Goal: Task Accomplishment & Management: Complete application form

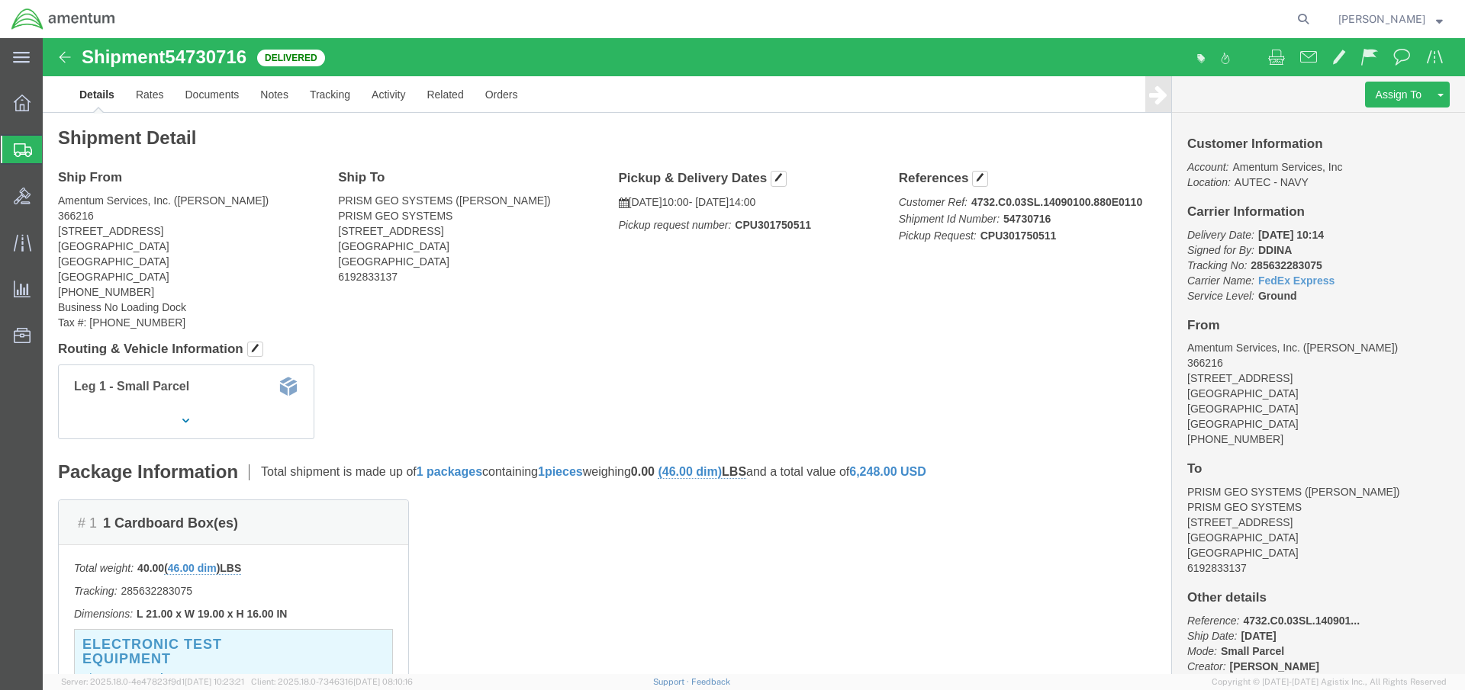
click at [0, 0] on span "Create Shipment" at bounding box center [0, 0] width 0 height 0
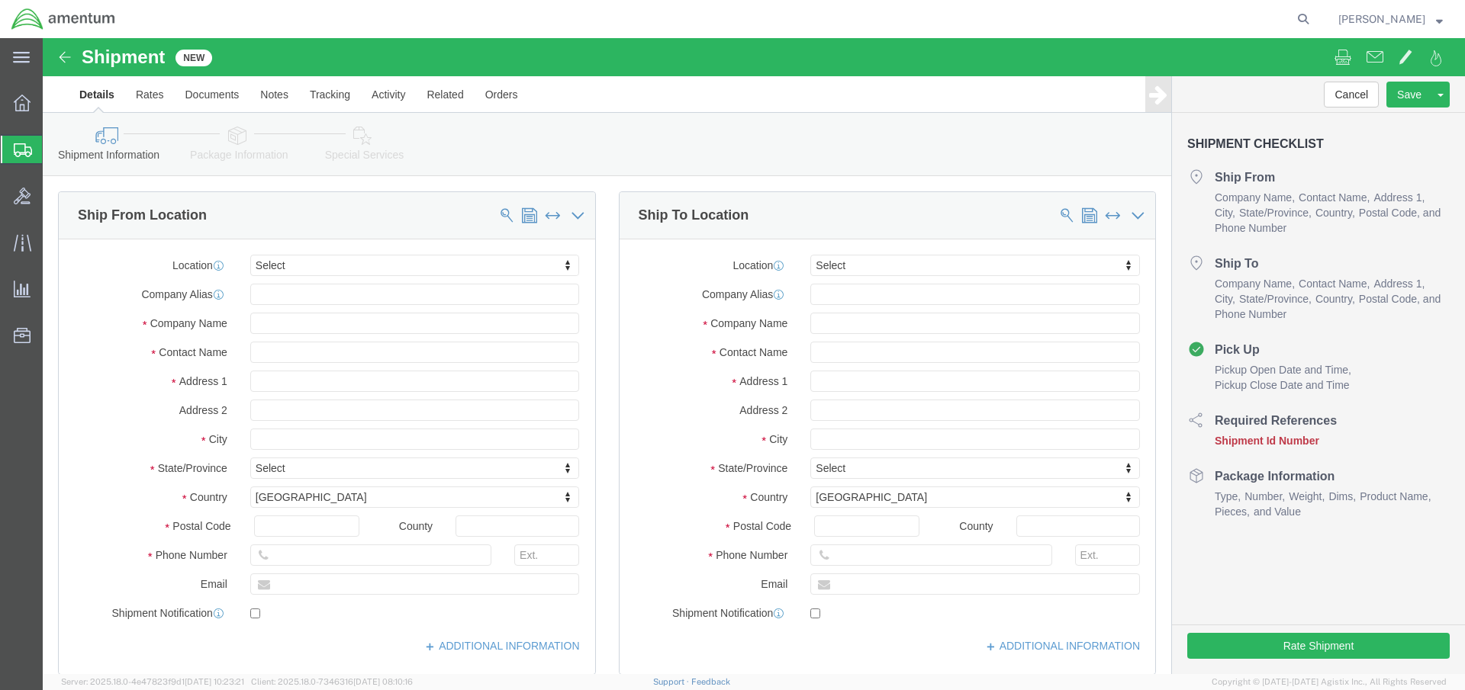
select select
click div "Shipment New Details Rates Documents Notes Tracking Activity Related Orders Can…"
click input "text"
type input "navsta"
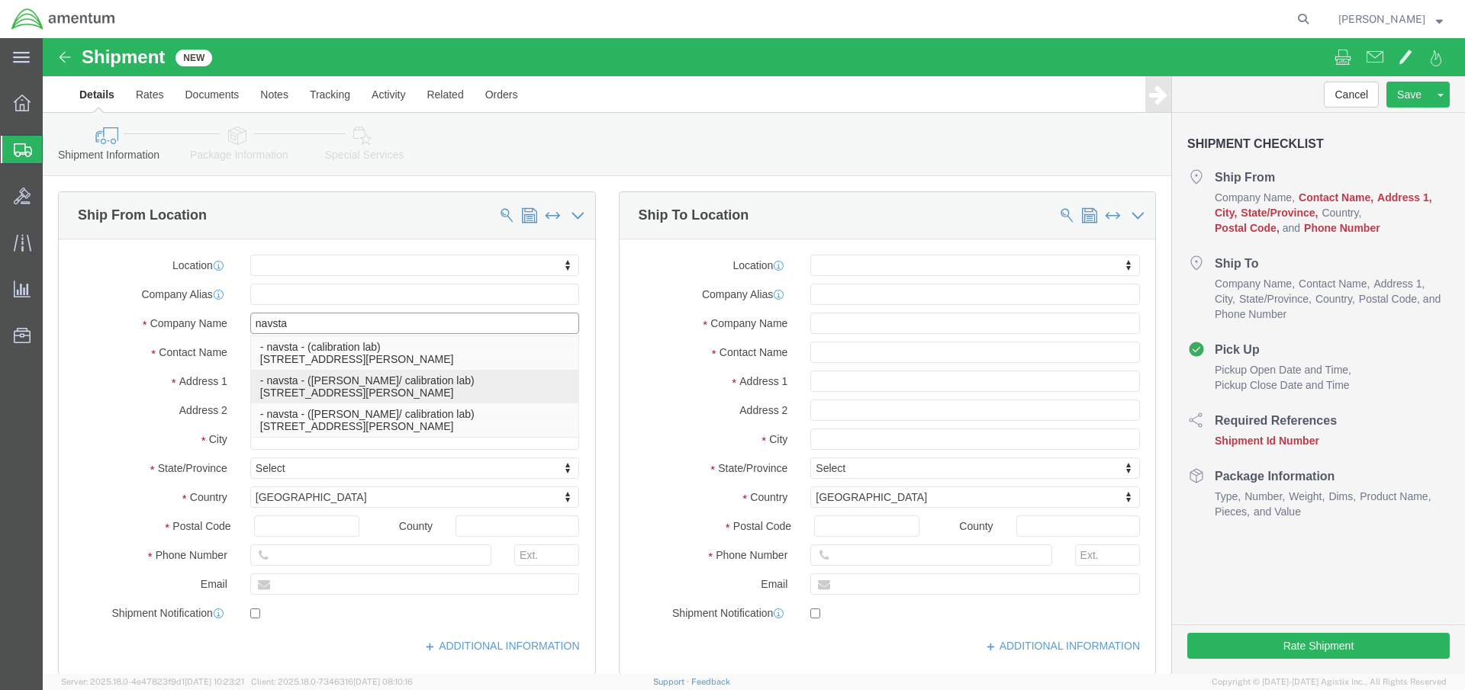
click p "- navsta - (scott blake/ calibration lab) 47 chandler street, bldg 1170 rm 195,…"
select select "RI"
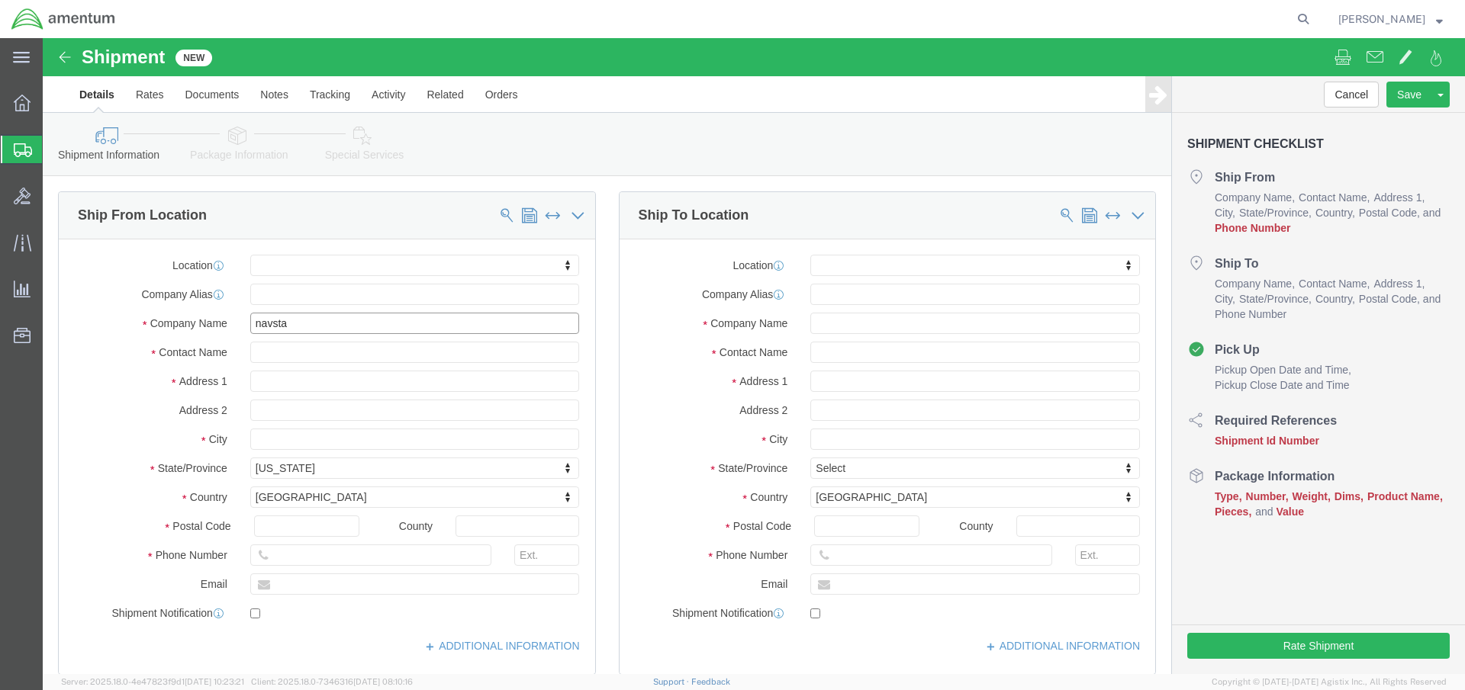
type input "navsta"
click input "text"
paste input "[PHONE_NUMBER]"
type input "[PHONE_NUMBER]"
click input "text"
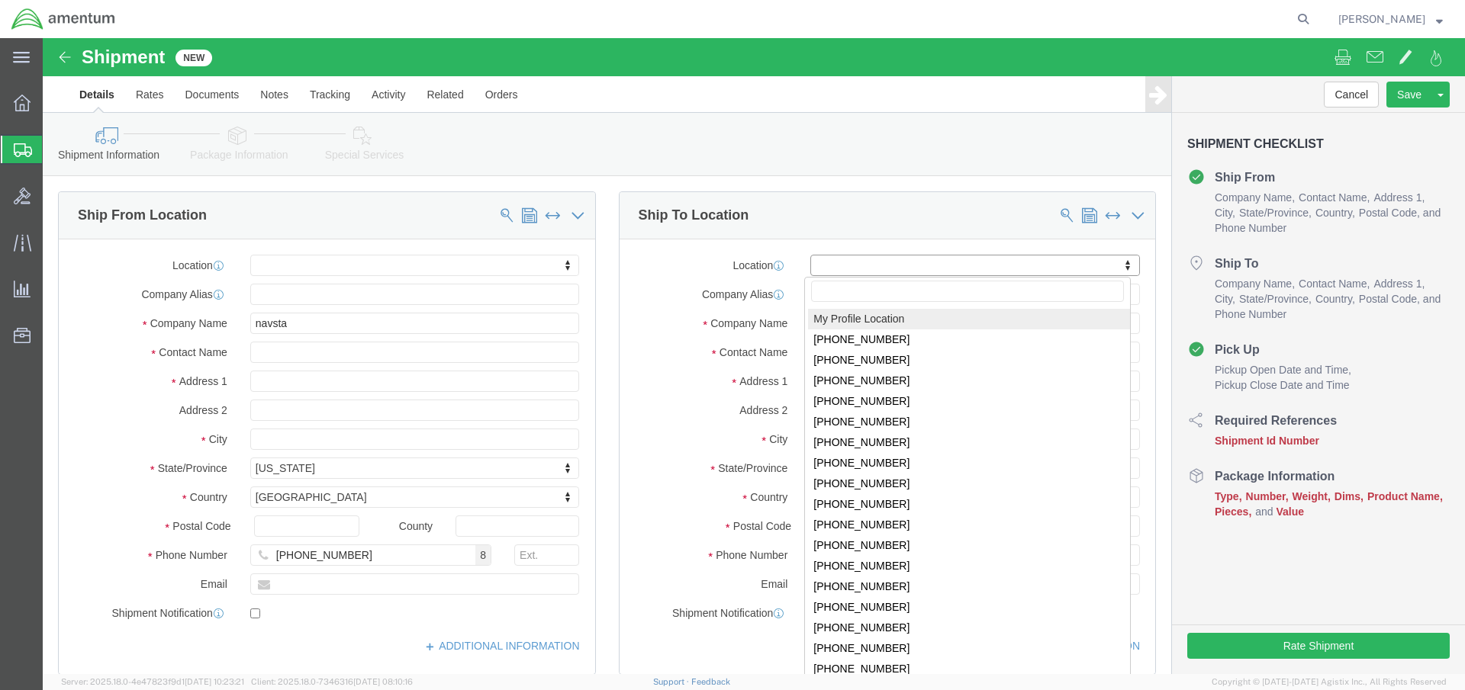
click body "Shipment New Details Rates Documents Notes Tracking Activity Related Orders Can…"
select select "53953"
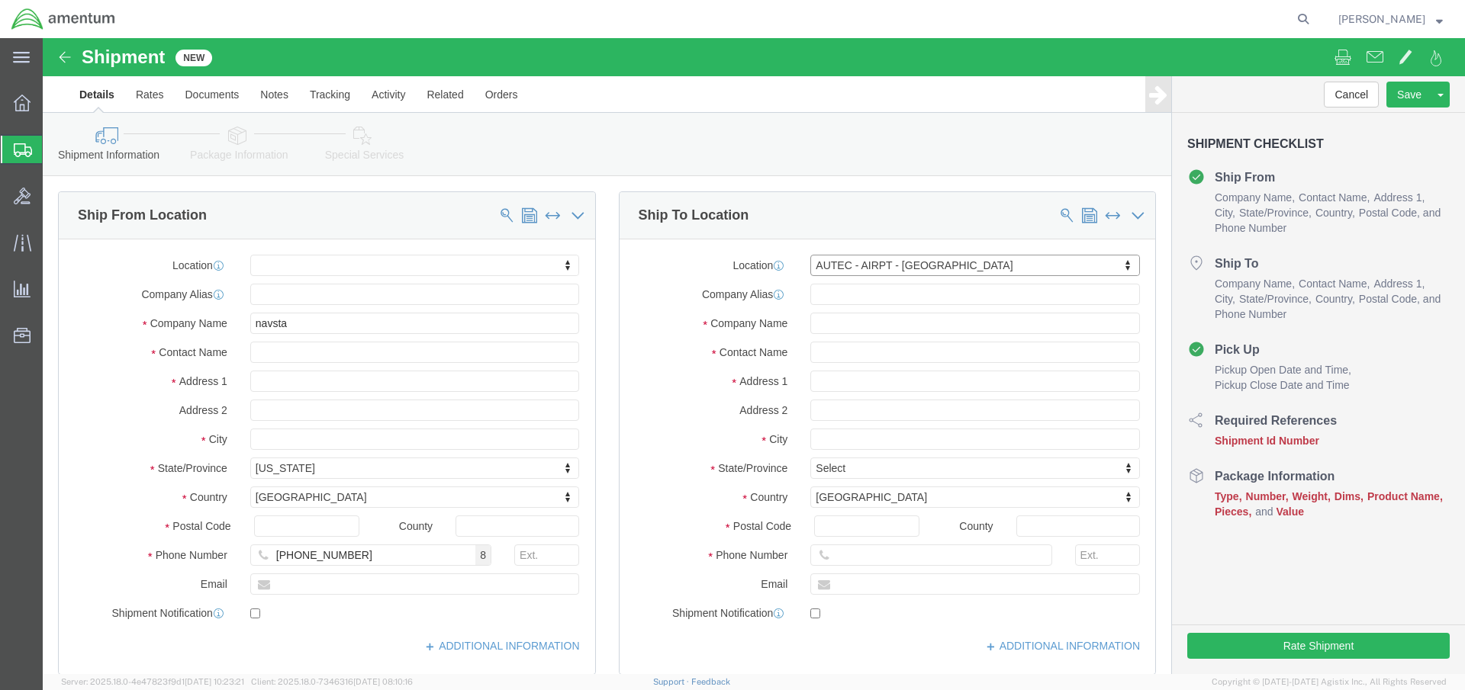
select select "FL"
click input "text"
type input "[PERSON_NAME]"
click input "text"
type input "5616712711"
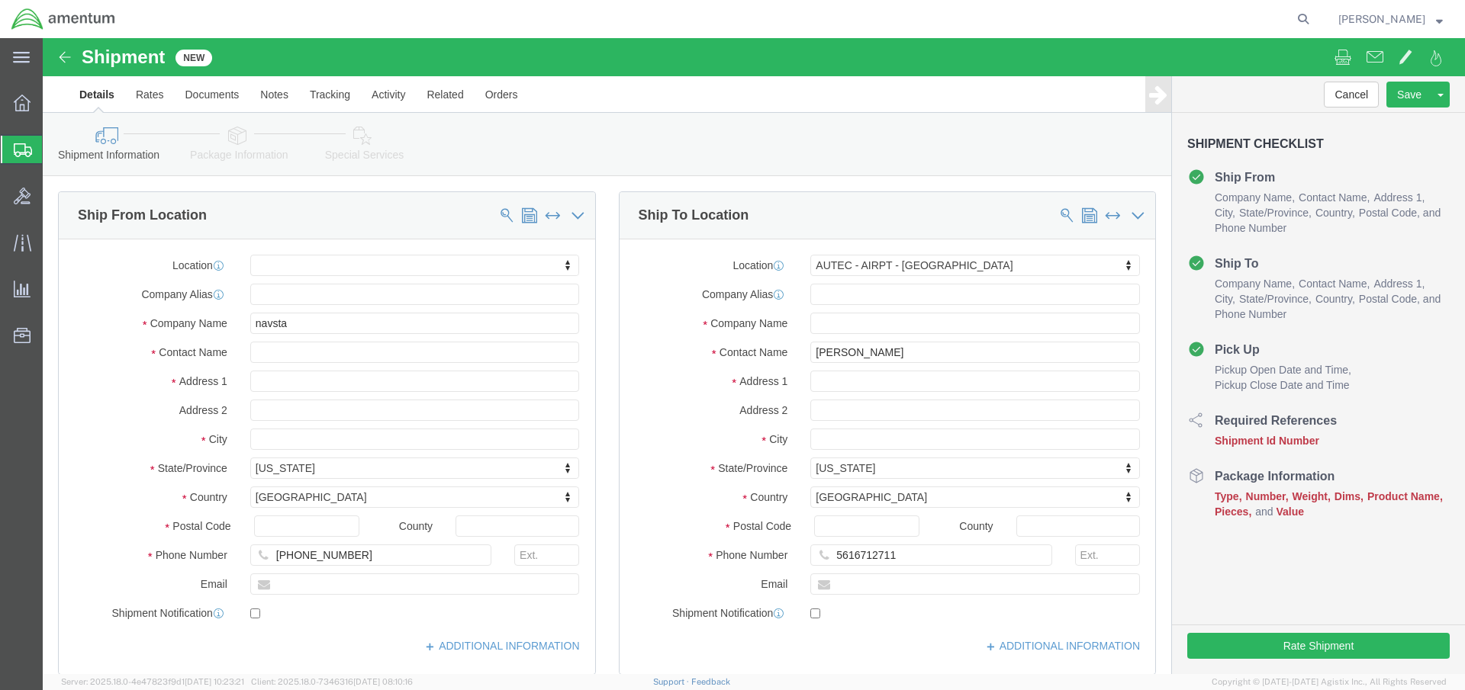
click div "Sep 02 2025 9:00 AM"
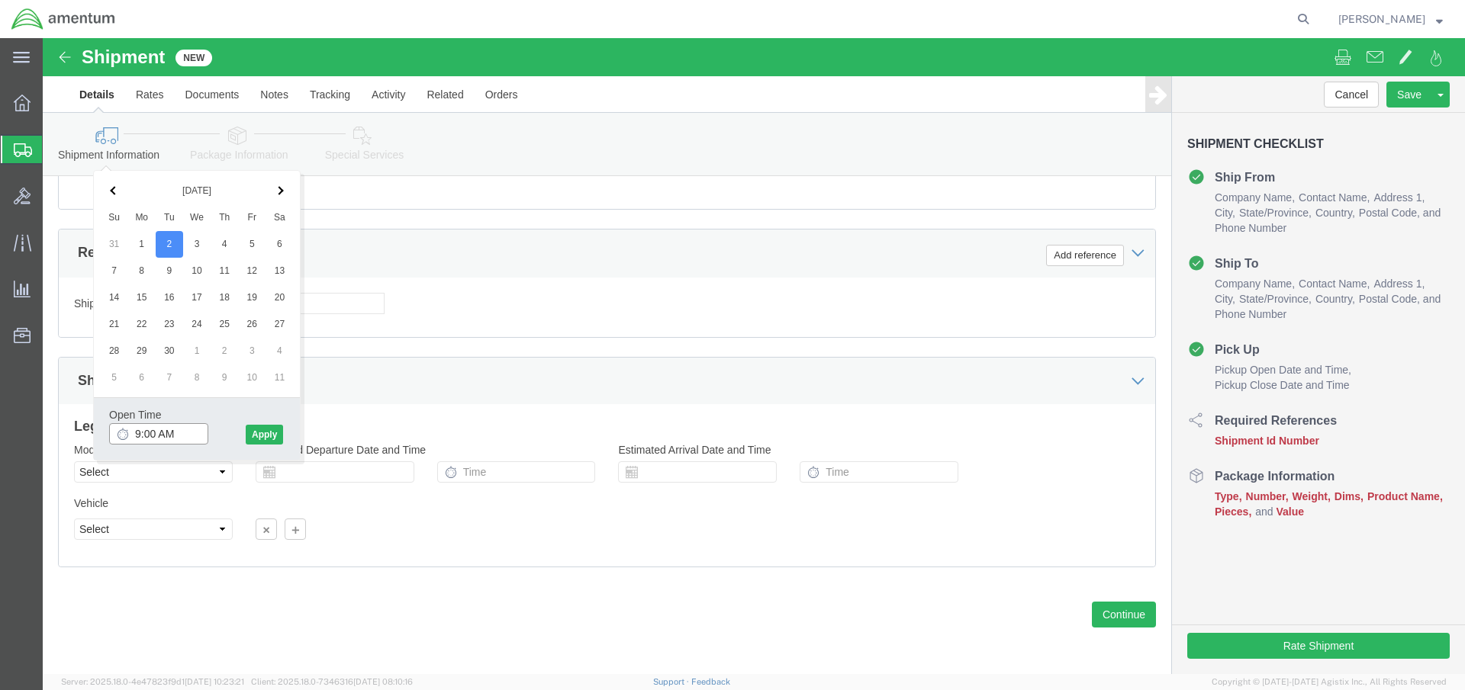
drag, startPoint x: 144, startPoint y: 620, endPoint x: 105, endPoint y: 609, distance: 40.6
click div "9:00 AM"
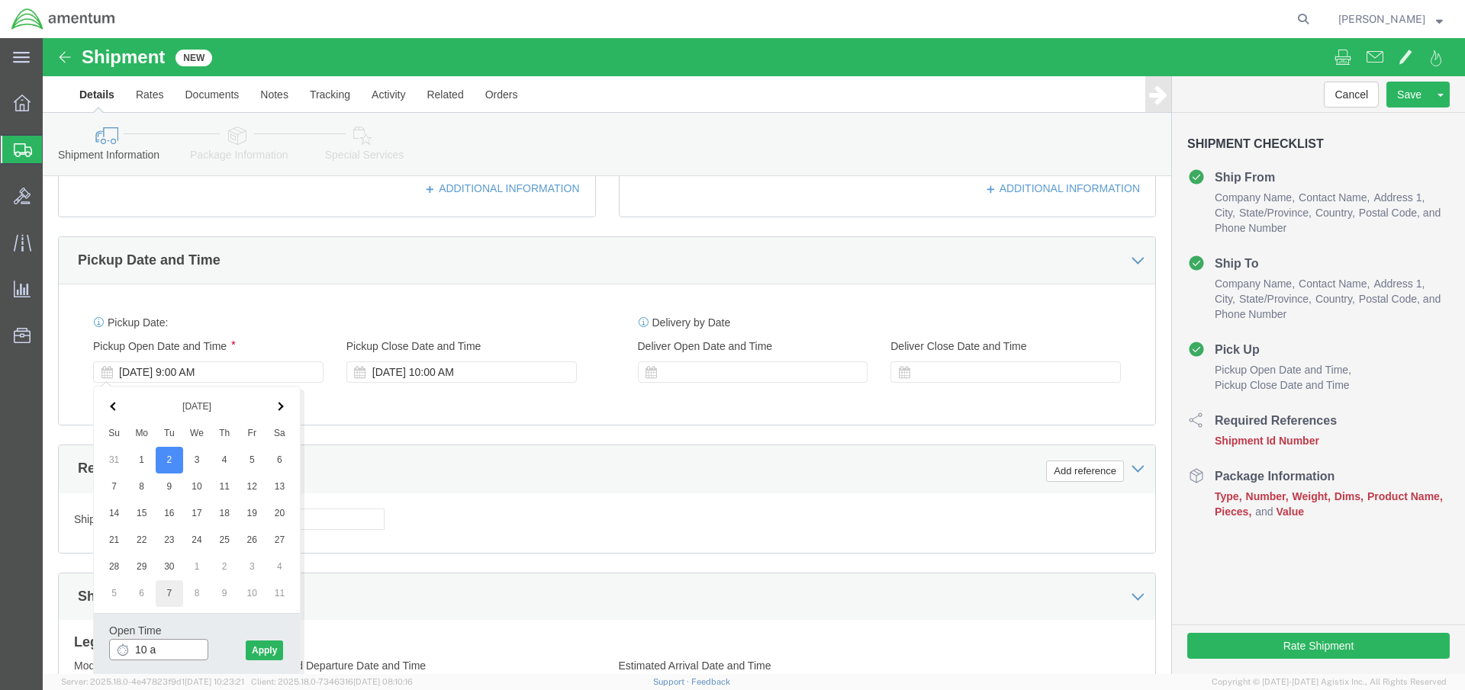
type input "10 am"
click button "Apply"
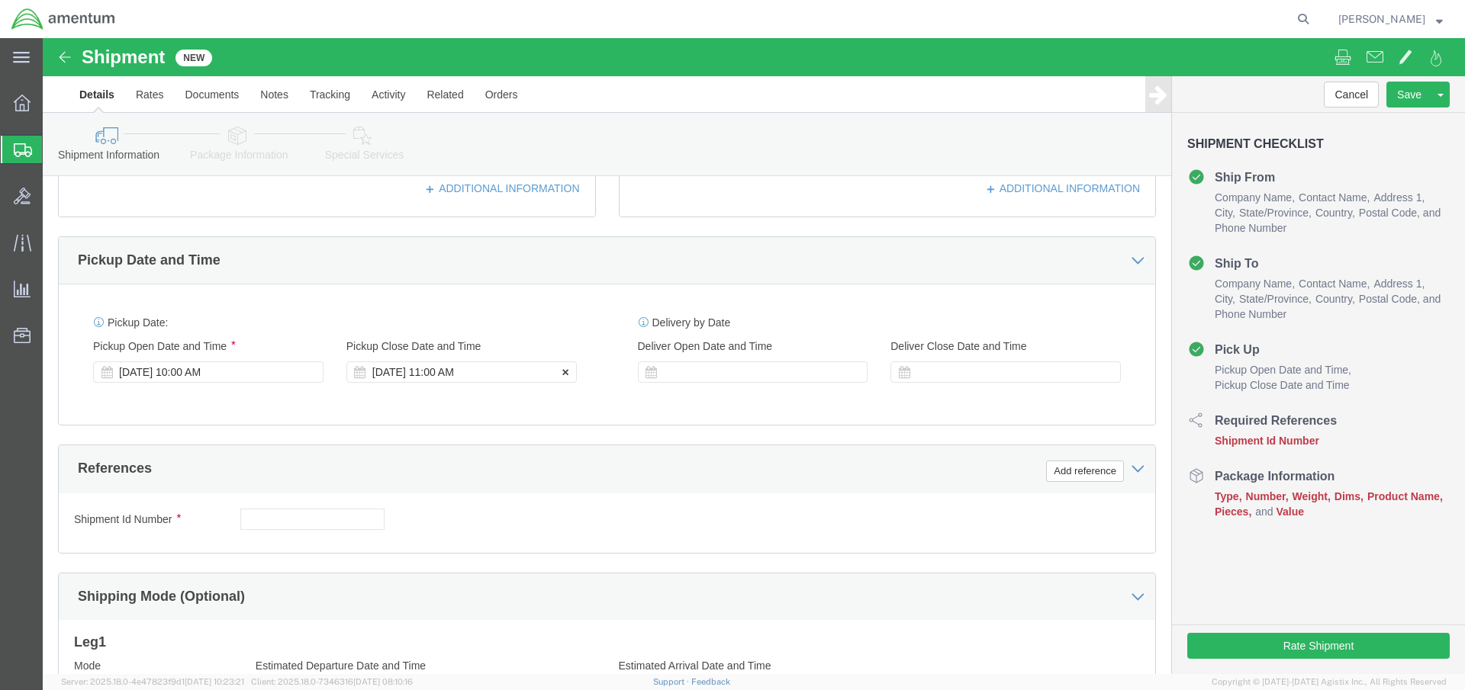
click div "Sep 02 2025 11:00 AM"
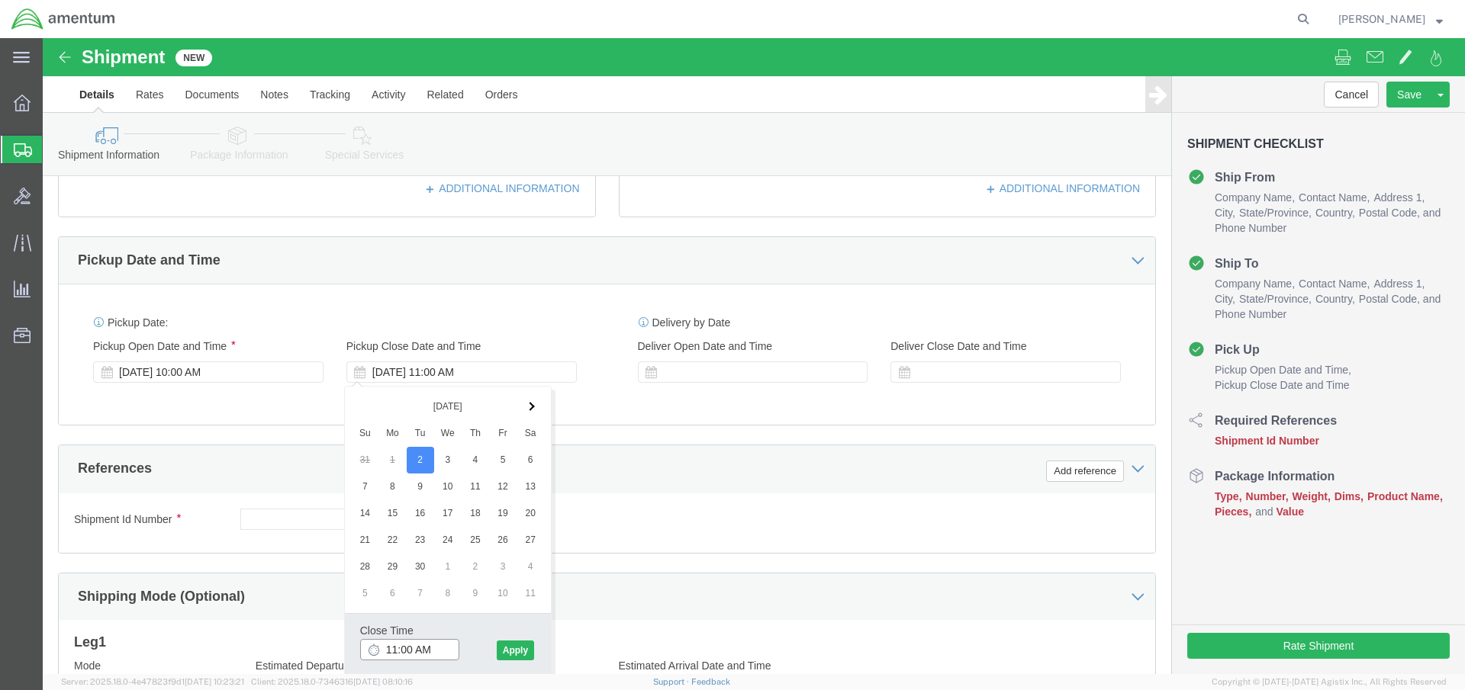
drag, startPoint x: 400, startPoint y: 620, endPoint x: 224, endPoint y: 607, distance: 176.0
click body "Shipment New Details Rates Documents Notes Tracking Activity Related Orders Can…"
type input "1400"
click button "Apply"
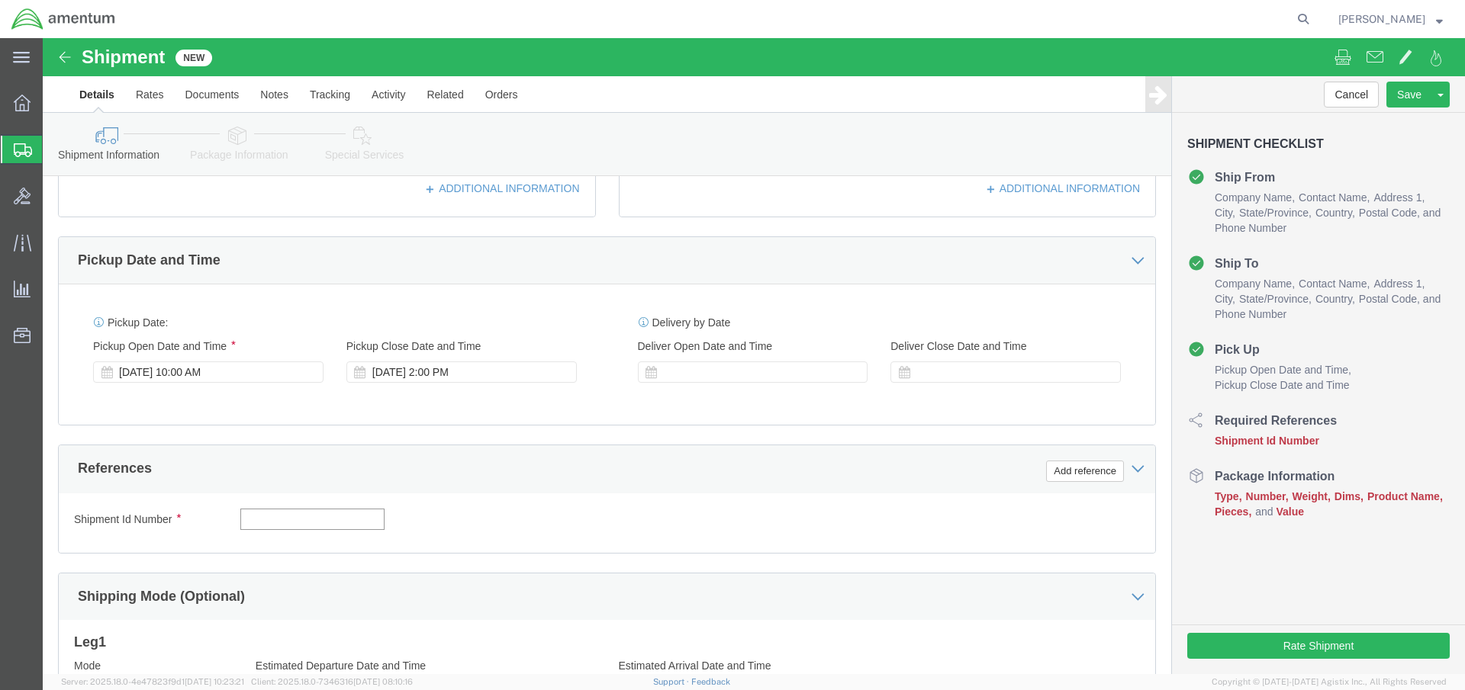
click input "text"
paste input "4732.C0.03SL.14090100.880E0110"
type input "4732.C0.03SL.14090100.880E0110"
click button "Add reference"
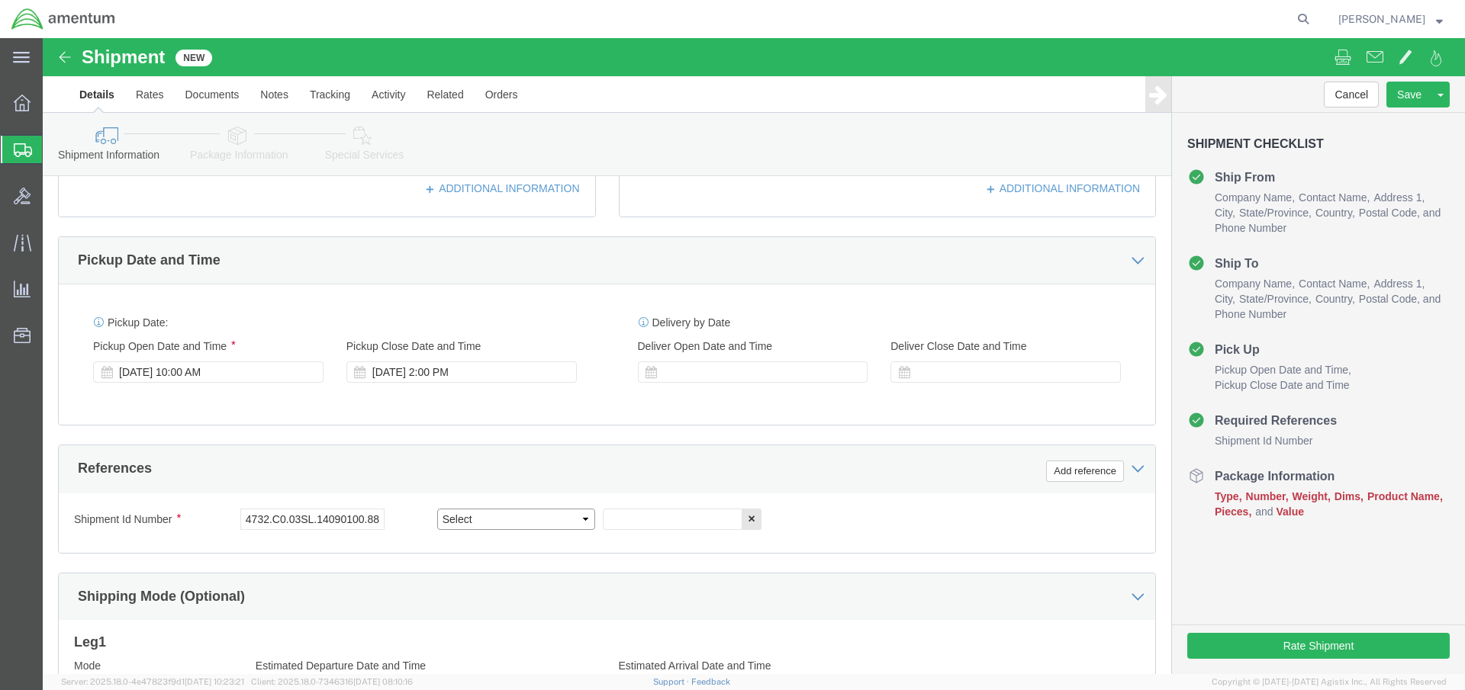
select select "CUSTREF"
paste input "4732.C0.03SL.14090100.880E0110"
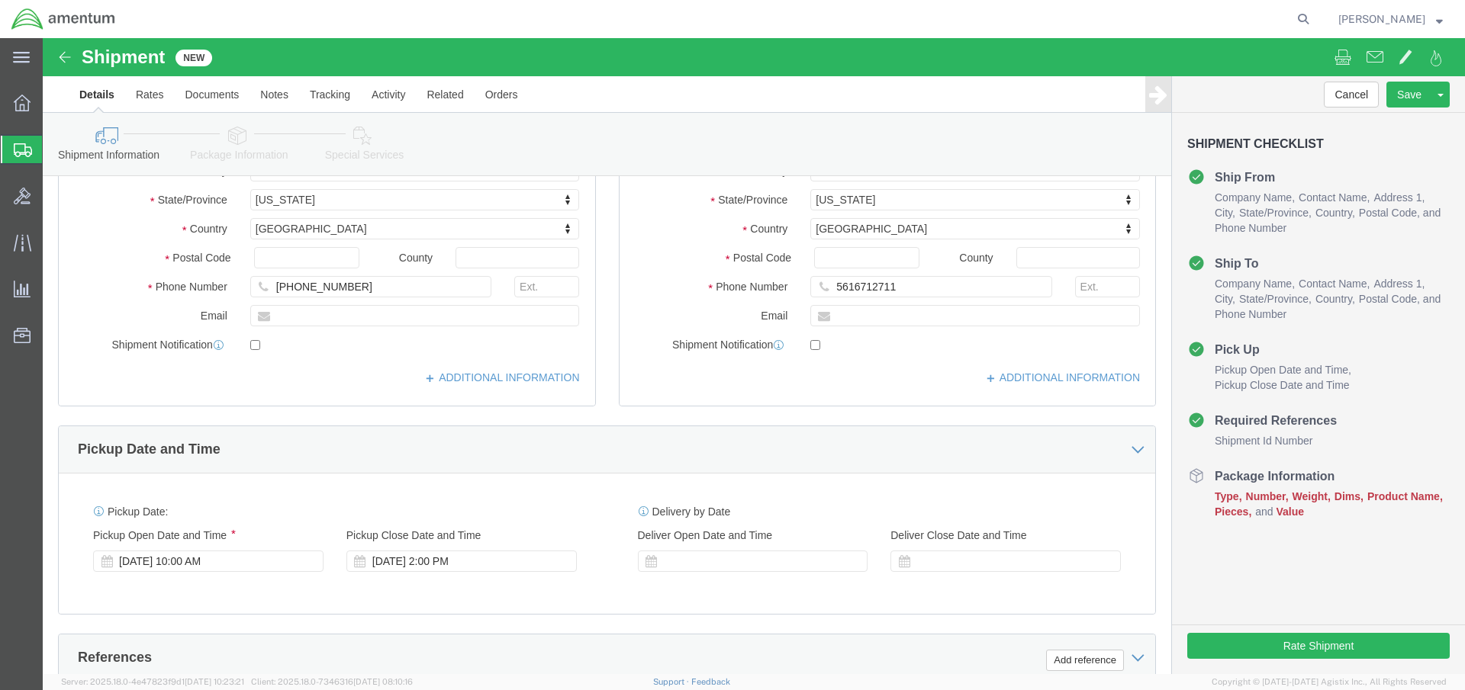
type input "4732.C0.03SL.14090100.880E0110"
click button "Continue"
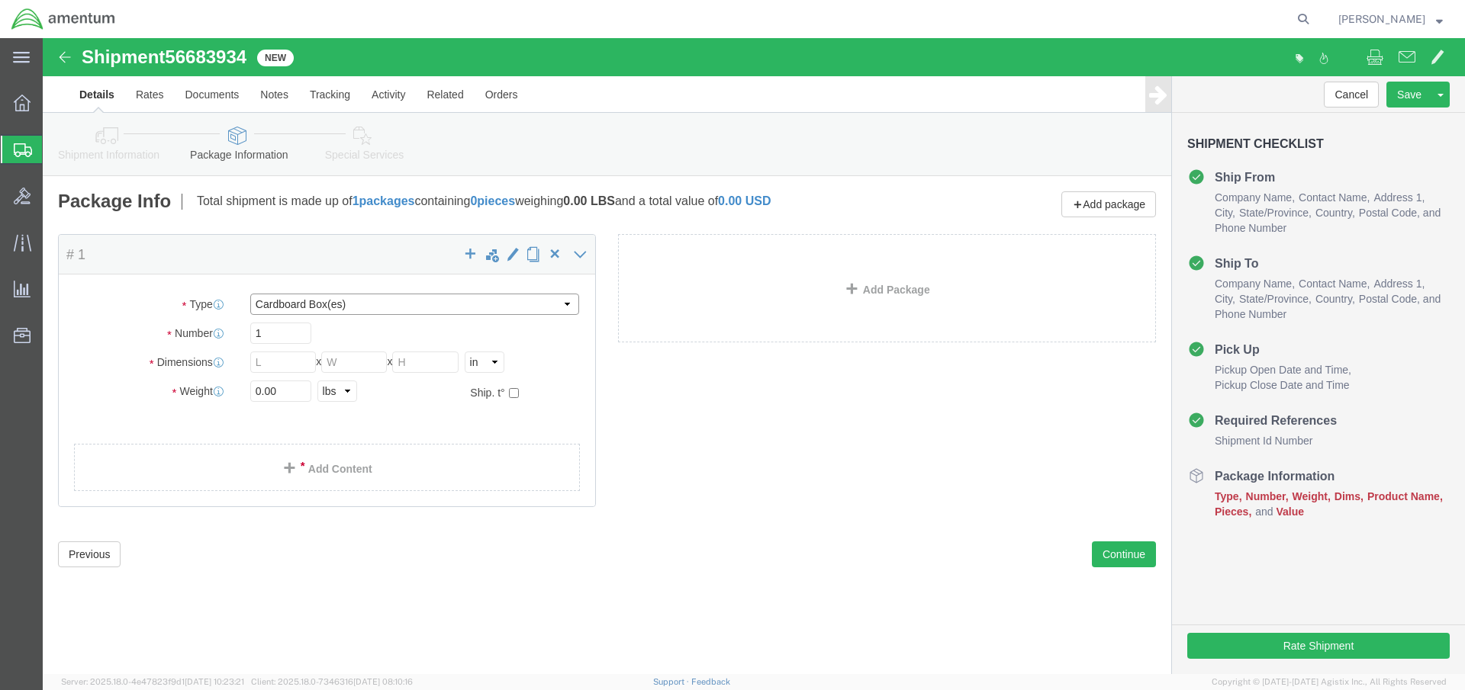
select select "CASE"
click input "text"
type input "29"
type input "23"
type input "16"
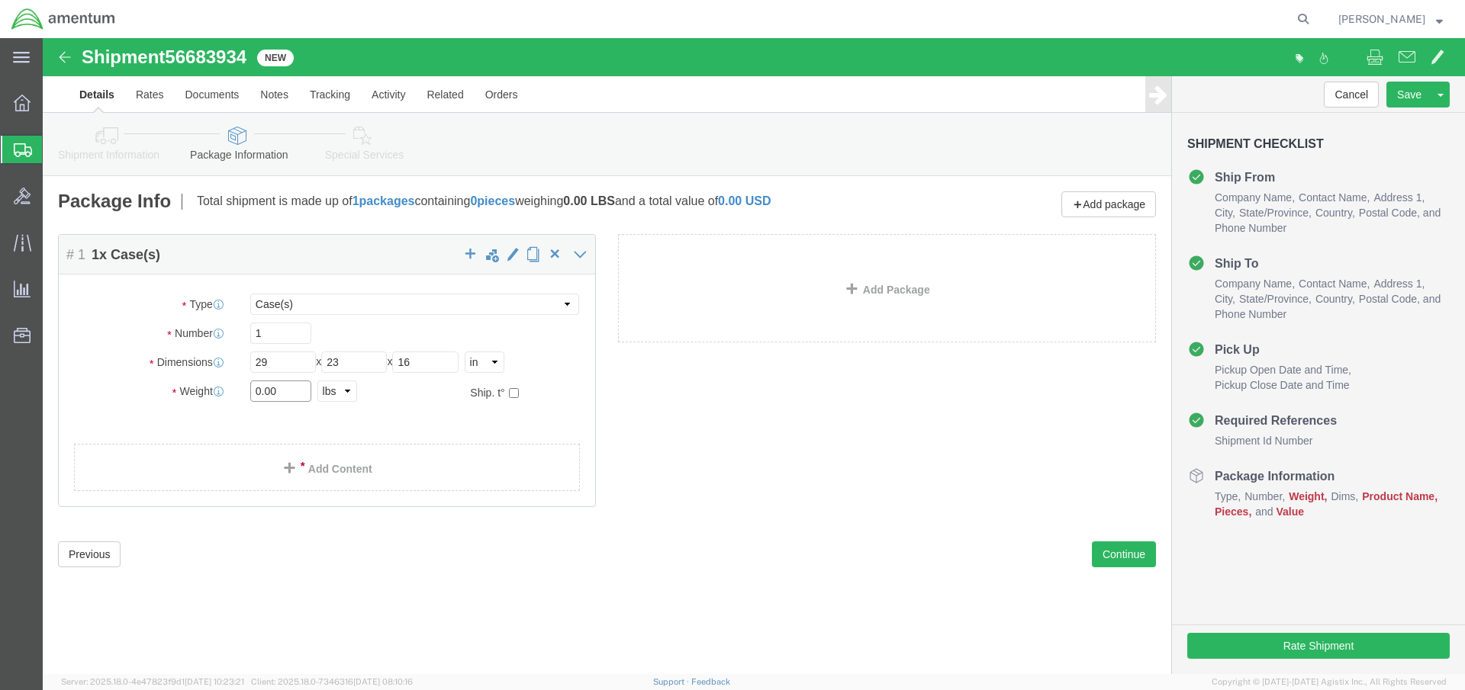
click input "0.00"
type input "53"
click link "Add Content"
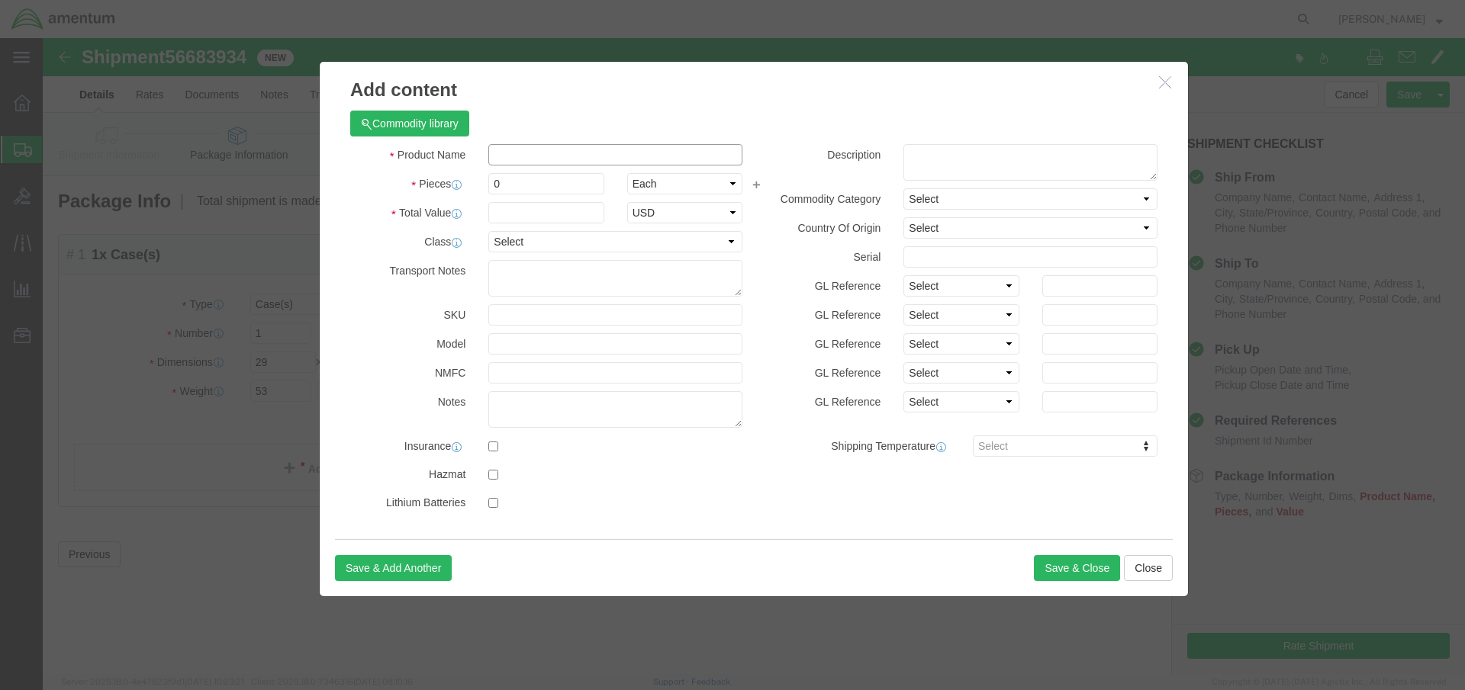
click input "text"
type input "electronic test equipmentment11111"
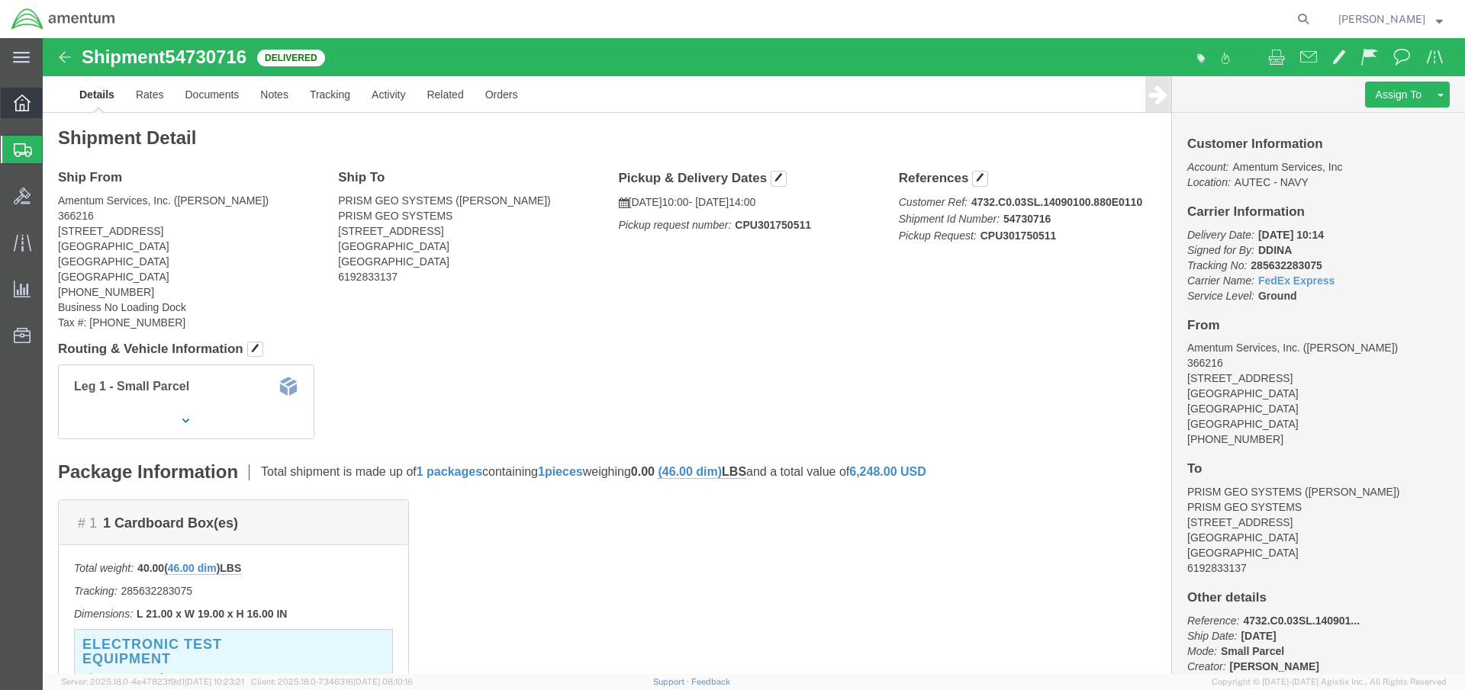
click at [11, 94] on div at bounding box center [22, 103] width 43 height 31
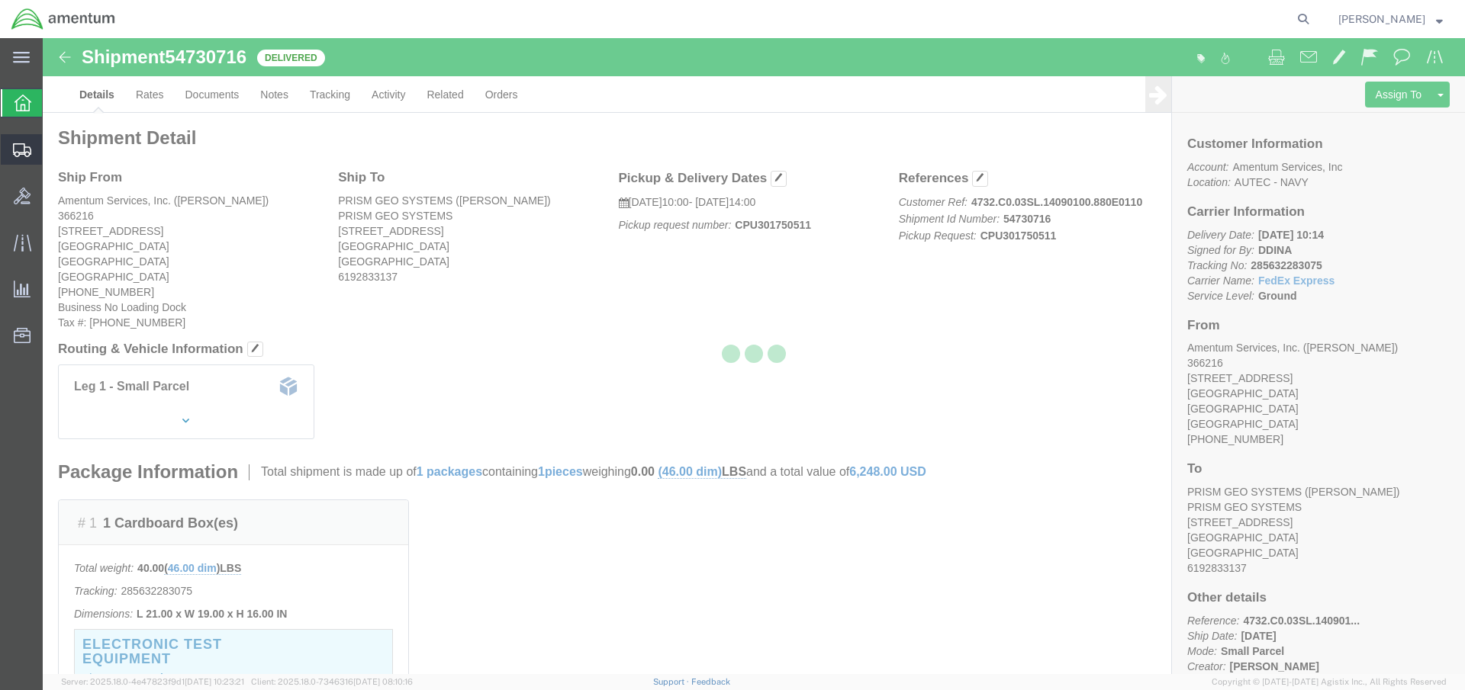
click at [18, 159] on div at bounding box center [22, 149] width 43 height 31
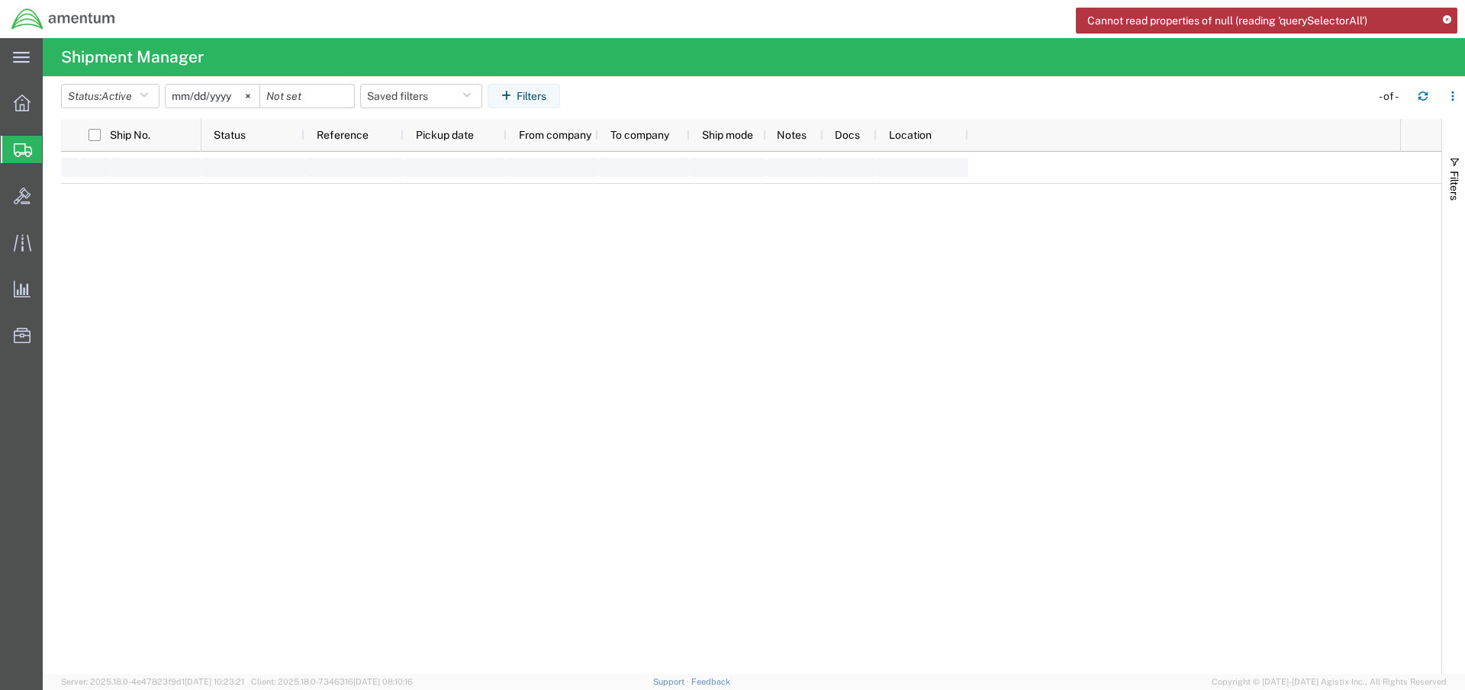
click at [0, 0] on span "Shipment Manager" at bounding box center [0, 0] width 0 height 0
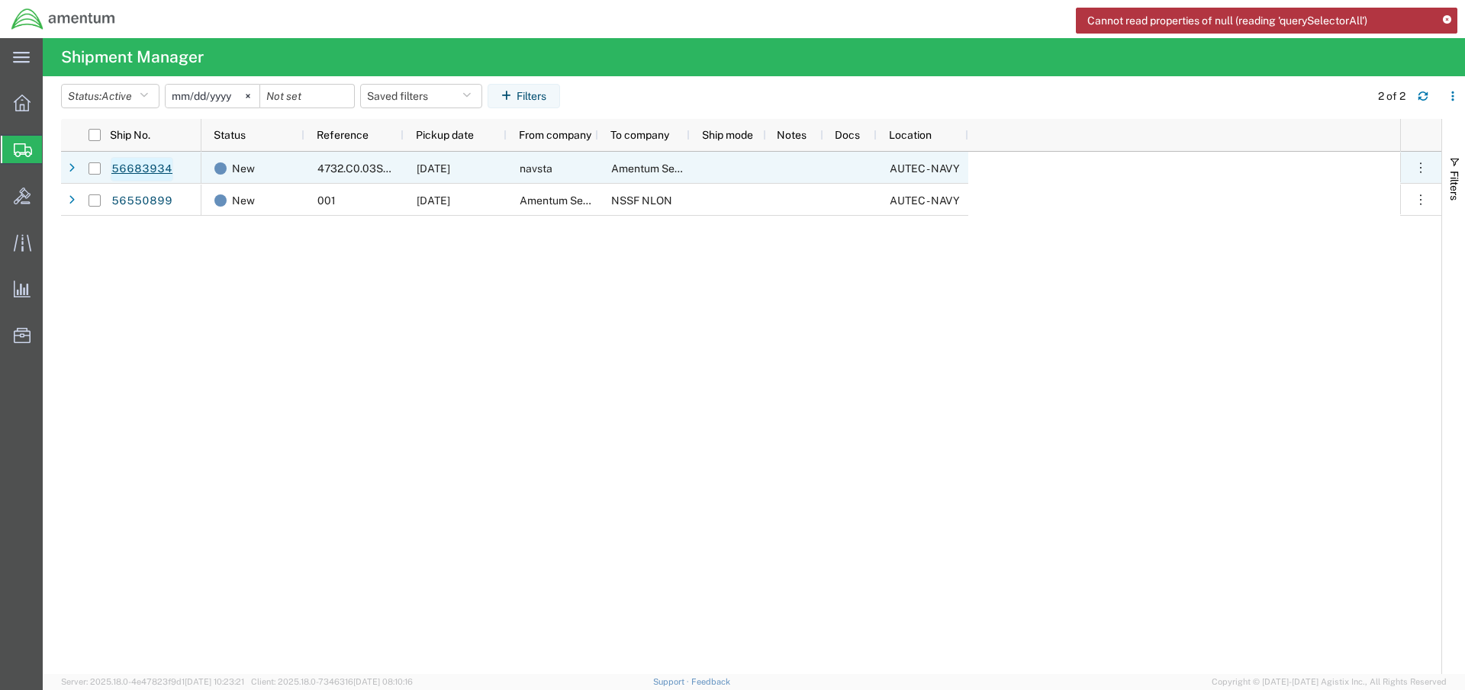
click at [118, 164] on link "56683934" at bounding box center [142, 169] width 63 height 24
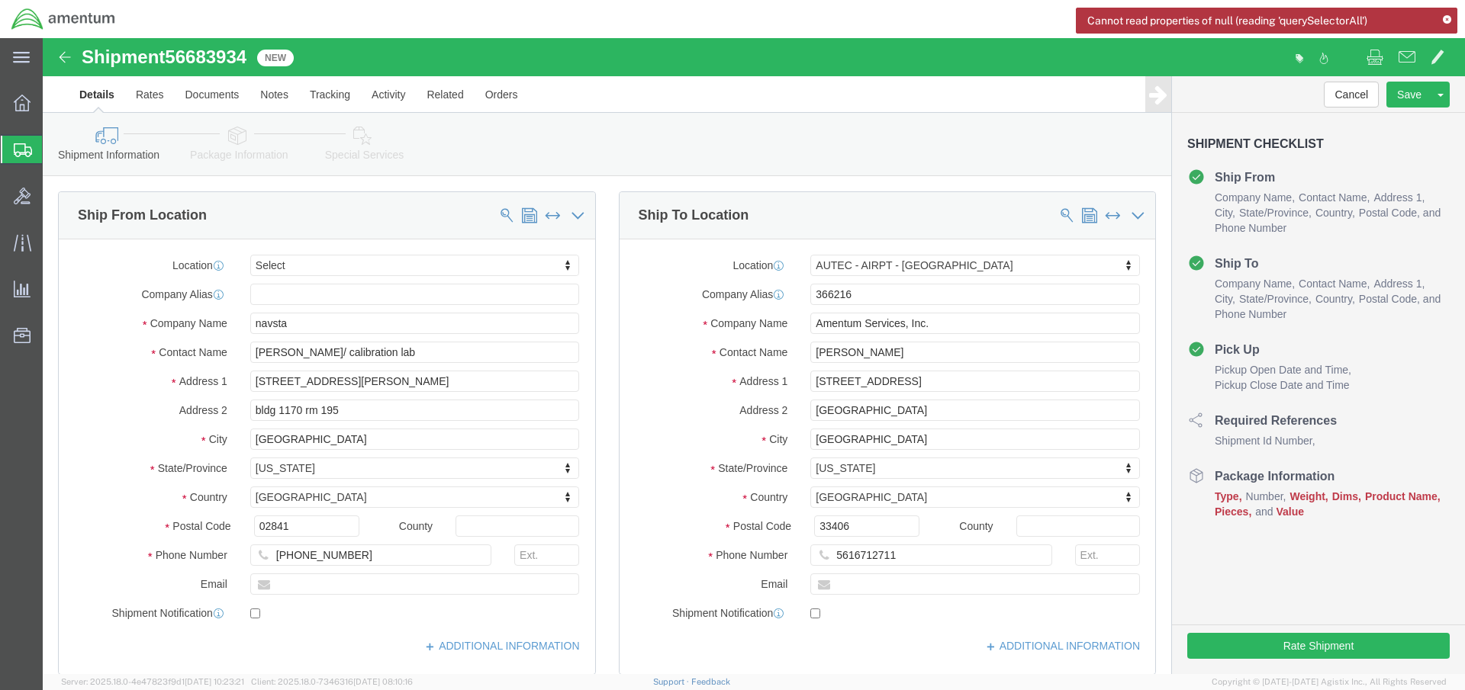
select select
select select "53953"
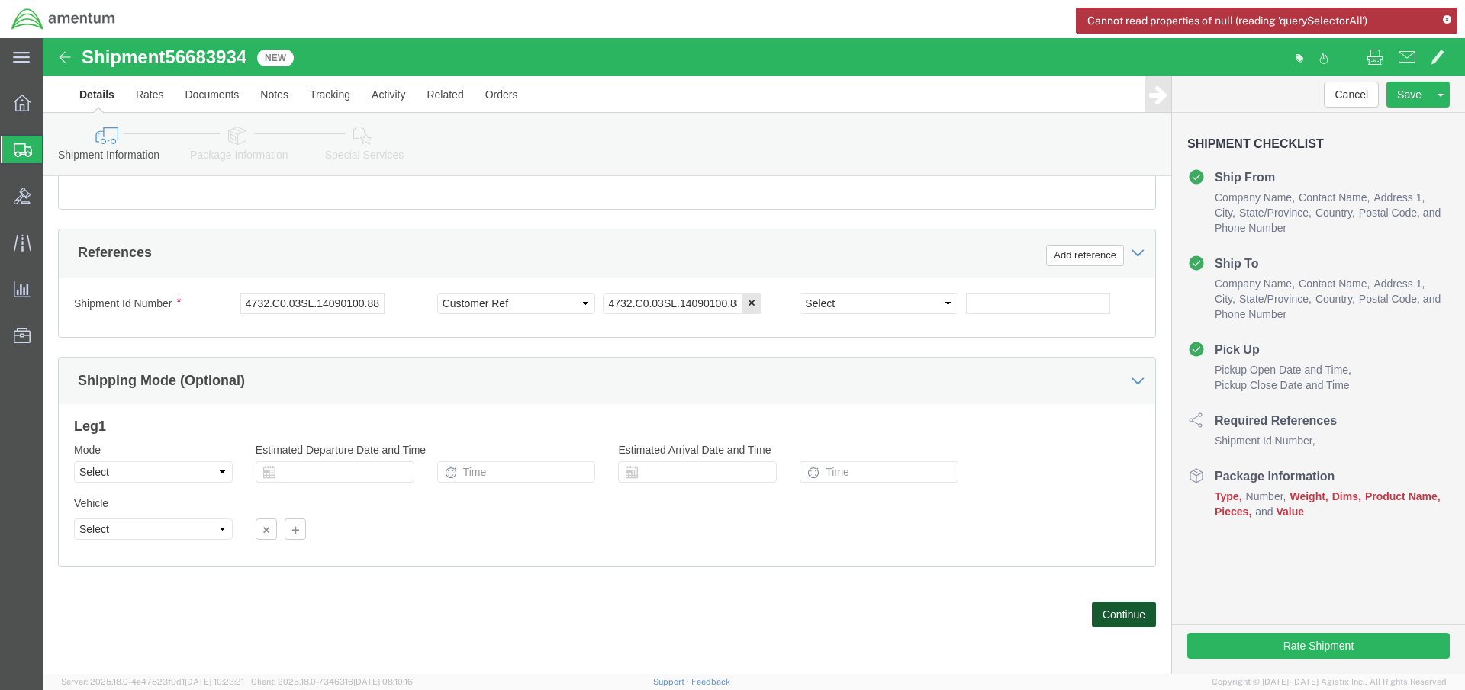
click button "Continue"
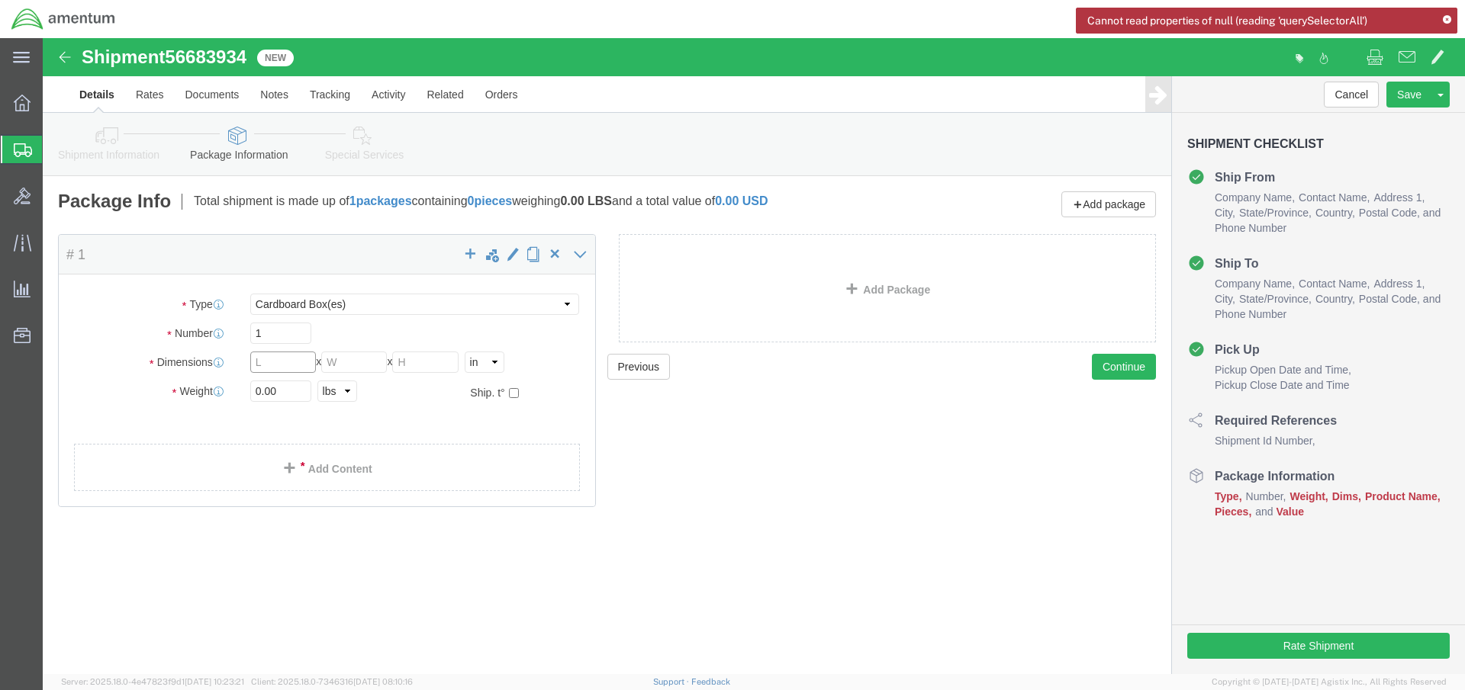
click input "text"
type input "29"
type input "23"
type input "16"
type input "53"
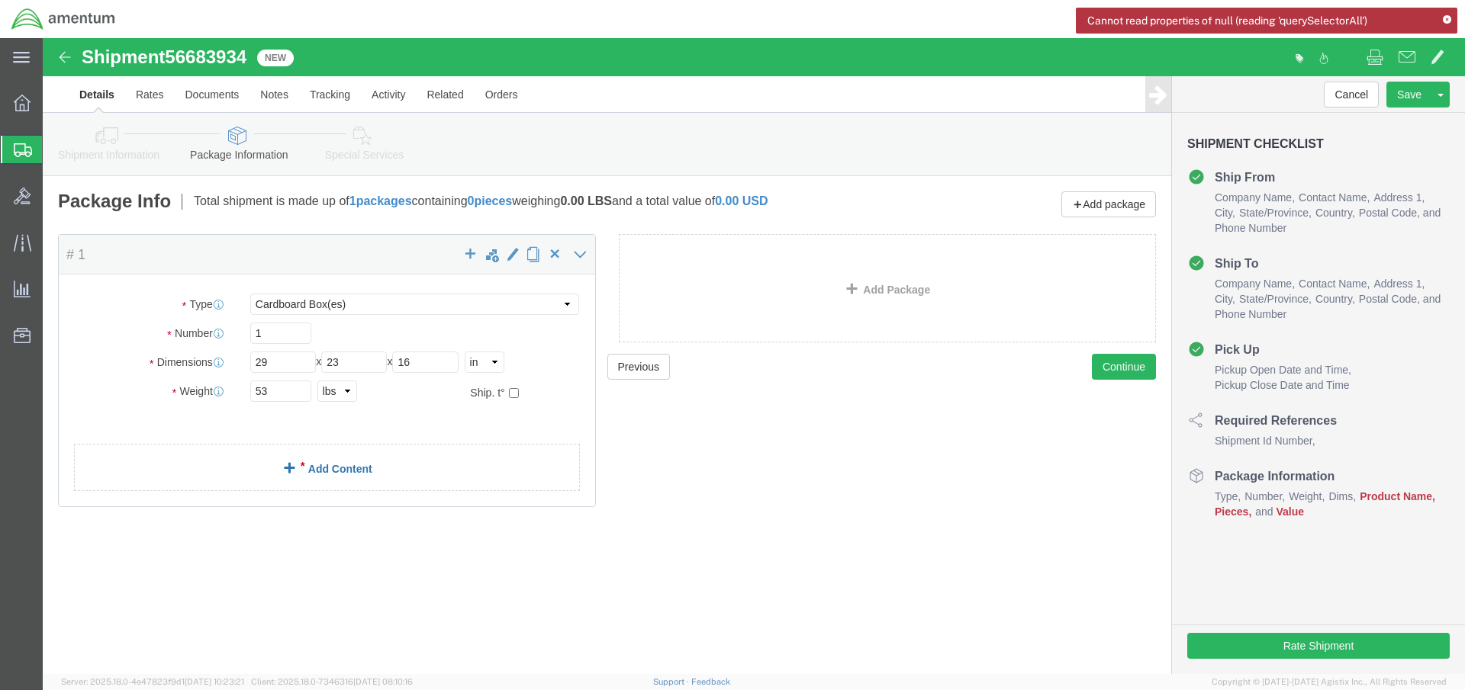
click link "Add Content"
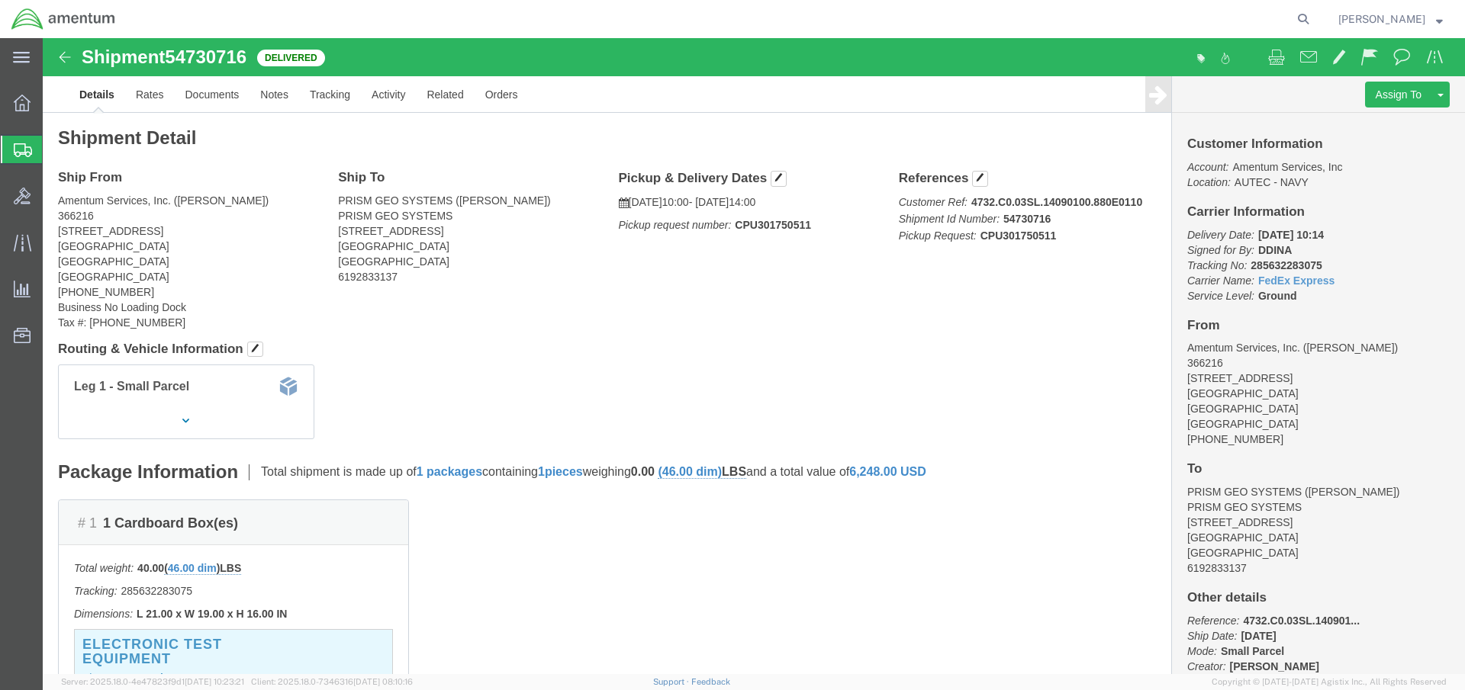
click at [0, 0] on span "Shipment Manager" at bounding box center [0, 0] width 0 height 0
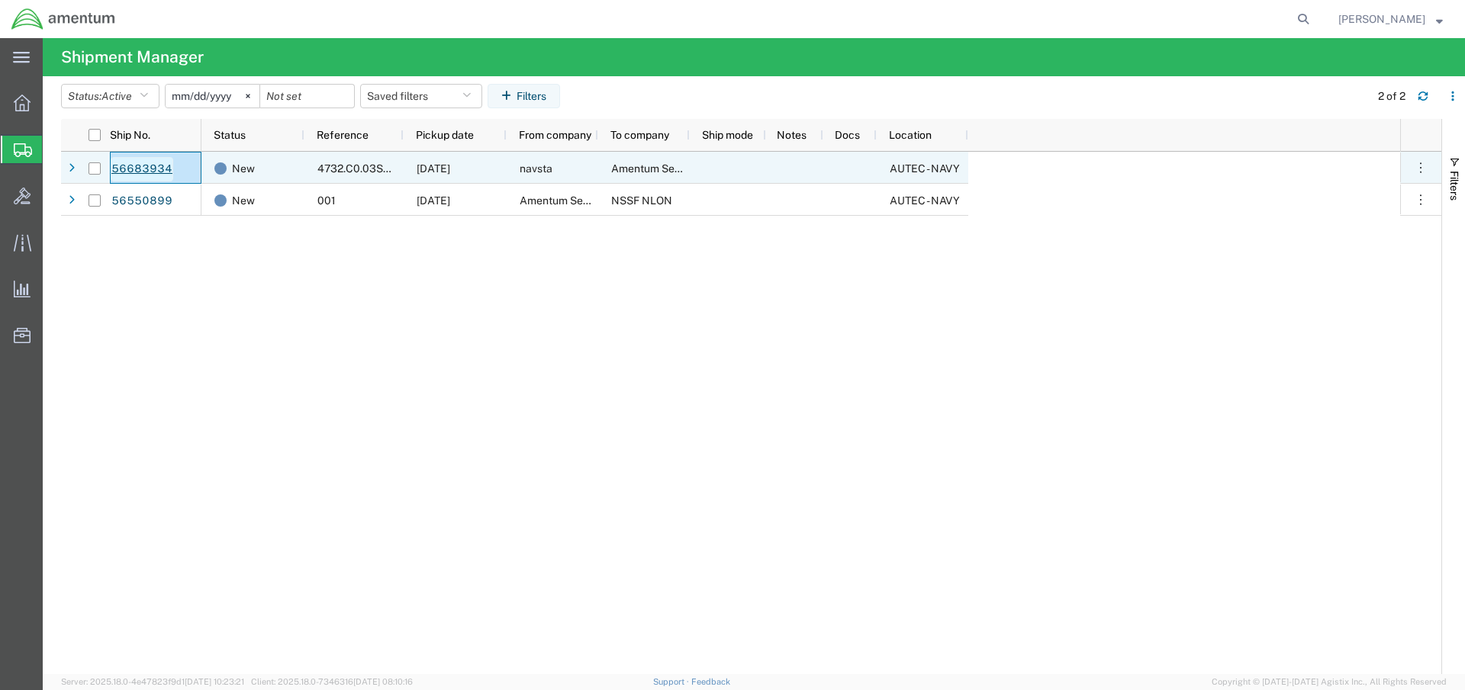
click at [124, 172] on link "56683934" at bounding box center [142, 169] width 63 height 24
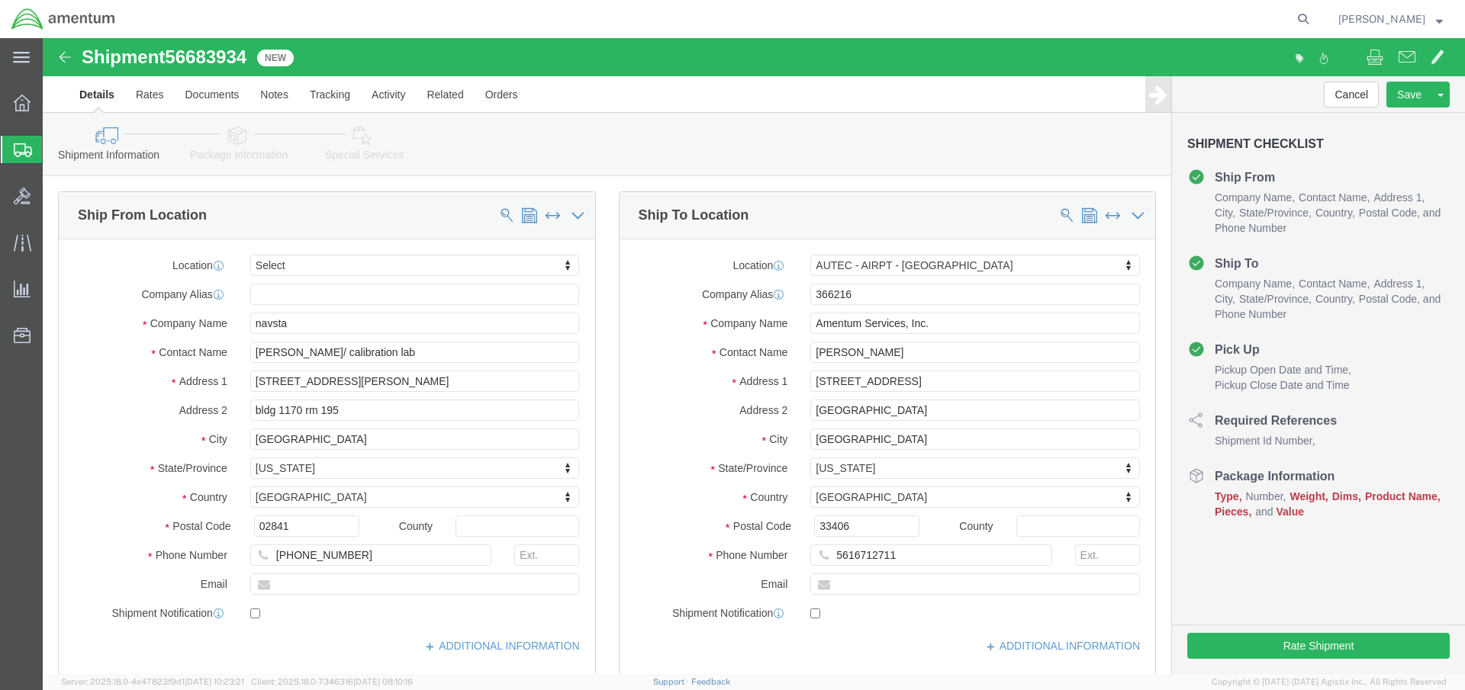
select select
select select "53953"
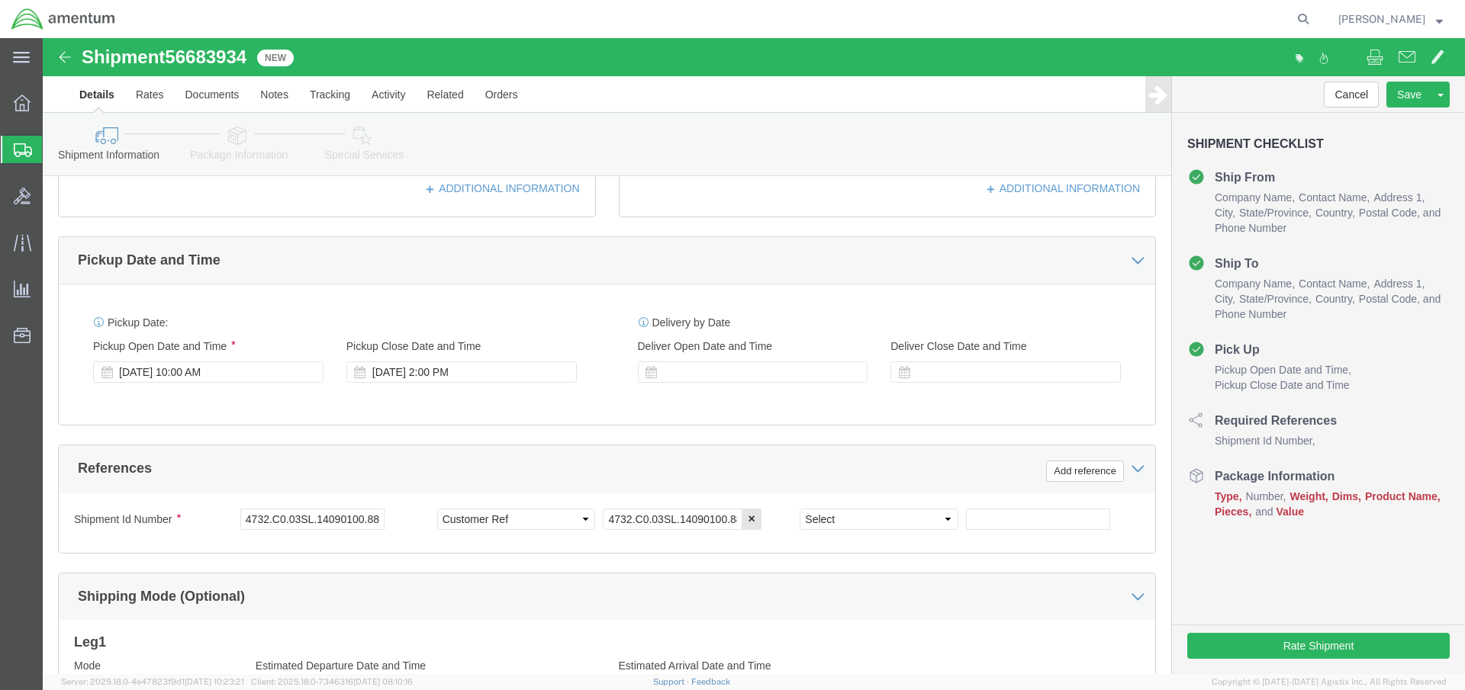
click button "Continue"
